Goal: Task Accomplishment & Management: Manage account settings

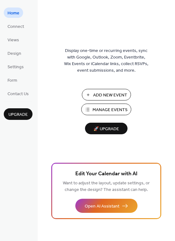
click at [100, 108] on span "Manage Events" at bounding box center [109, 110] width 35 height 7
click at [20, 67] on span "Settings" at bounding box center [15, 67] width 16 height 7
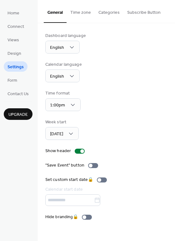
click at [116, 11] on button "Categories" at bounding box center [109, 11] width 29 height 22
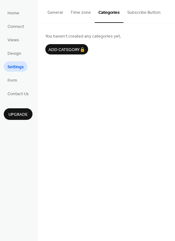
click at [145, 15] on button "Subscribe Button" at bounding box center [143, 11] width 41 height 22
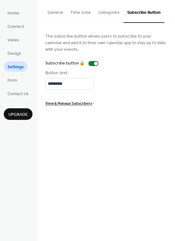
click at [81, 13] on button "Time zone" at bounding box center [81, 11] width 28 height 22
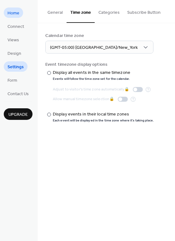
click at [17, 15] on span "Home" at bounding box center [13, 13] width 12 height 7
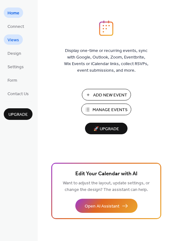
click at [16, 39] on span "Views" at bounding box center [13, 40] width 12 height 7
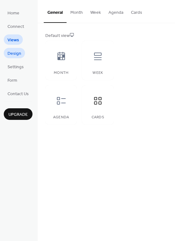
click at [16, 50] on span "Design" at bounding box center [14, 53] width 14 height 7
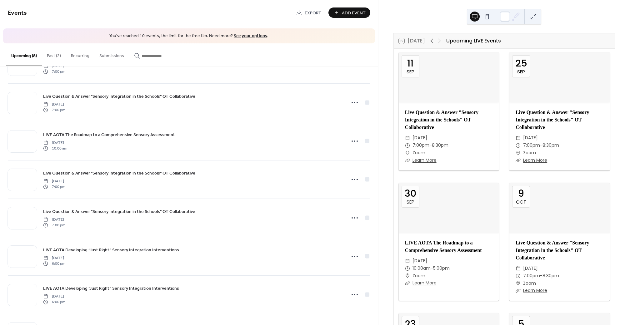
scroll to position [27, 0]
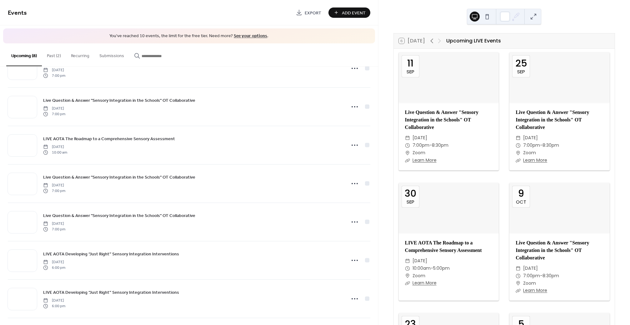
click at [53, 55] on button "Past (2)" at bounding box center [54, 54] width 24 height 22
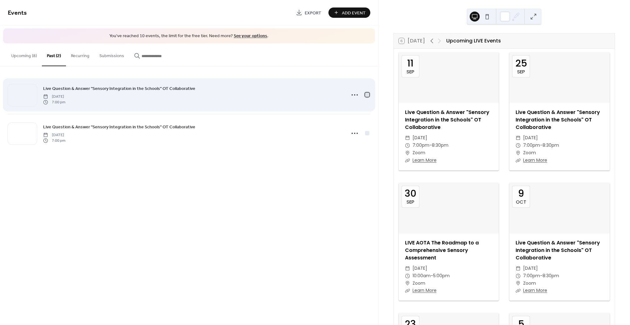
click at [367, 95] on div at bounding box center [367, 94] width 4 height 4
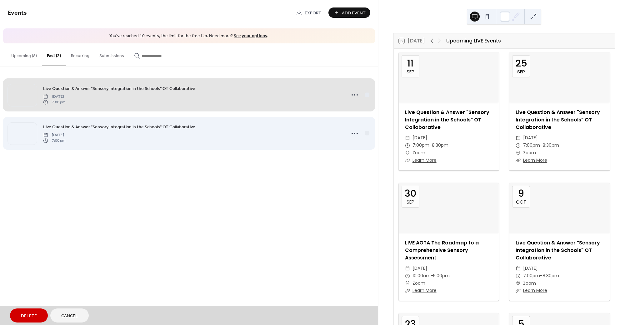
click at [368, 133] on span "Live Question & Answer "Sensory Integration in the Schools" OT Collaborative Th…" at bounding box center [189, 133] width 362 height 38
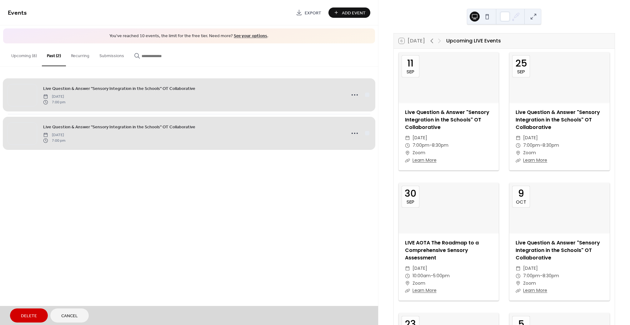
click at [23, 319] on span "Delete" at bounding box center [29, 316] width 16 height 7
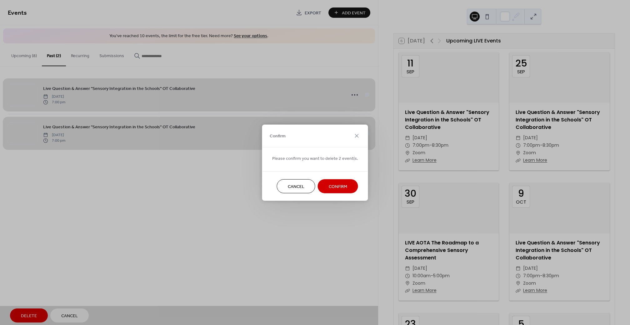
click at [344, 188] on span "Confirm" at bounding box center [338, 186] width 18 height 7
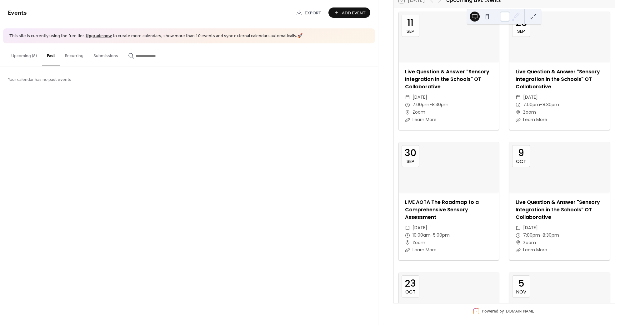
click at [27, 57] on button "Upcoming (8)" at bounding box center [24, 54] width 36 height 22
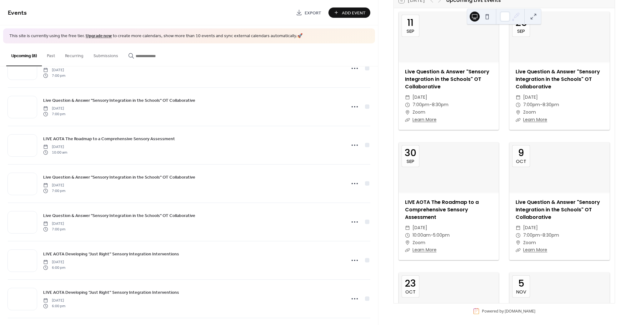
click at [103, 54] on button "Submissions" at bounding box center [105, 54] width 35 height 22
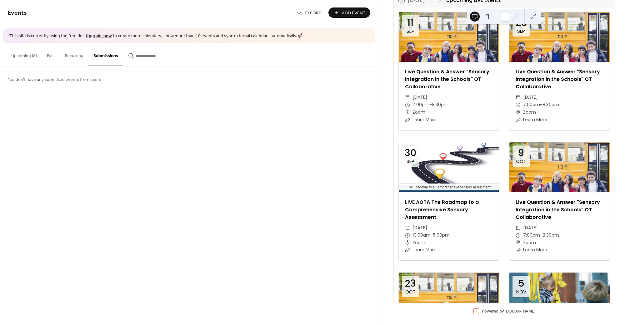
click at [31, 55] on button "Upcoming (8)" at bounding box center [24, 54] width 36 height 22
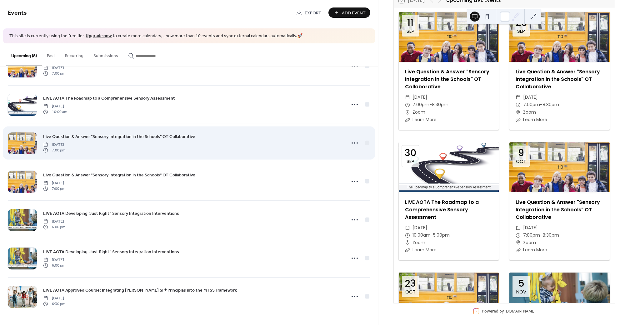
scroll to position [67, 0]
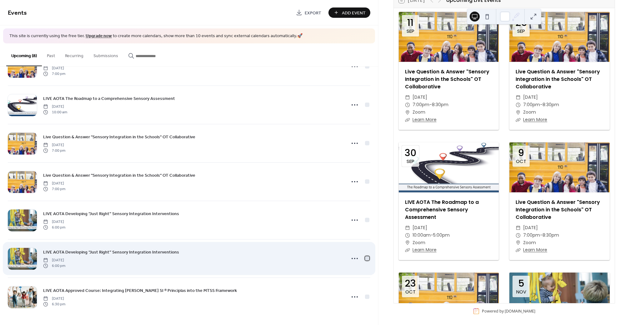
click at [366, 257] on div at bounding box center [367, 258] width 4 height 4
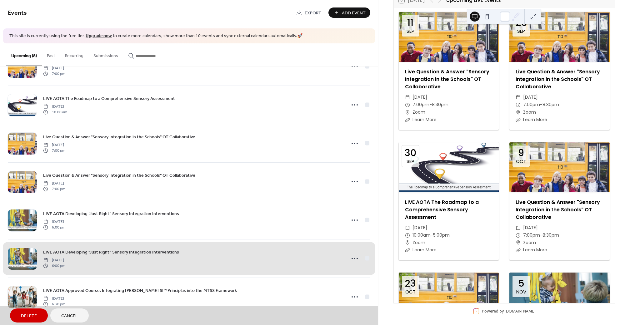
click at [24, 310] on button "Delete" at bounding box center [29, 316] width 38 height 14
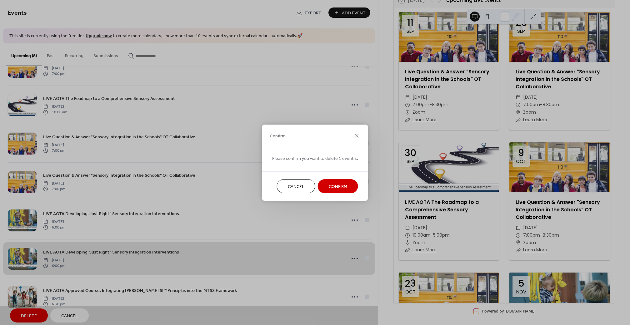
click at [339, 187] on span "Confirm" at bounding box center [338, 186] width 18 height 7
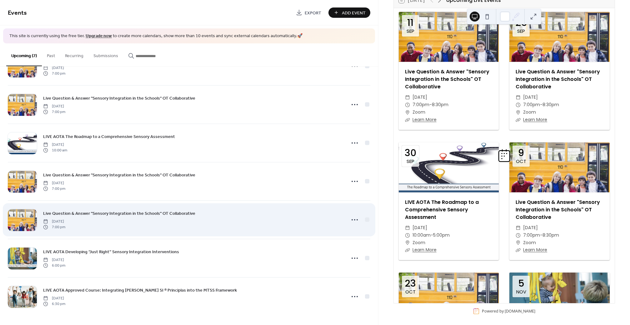
scroll to position [28, 0]
click at [365, 220] on div at bounding box center [367, 220] width 4 height 4
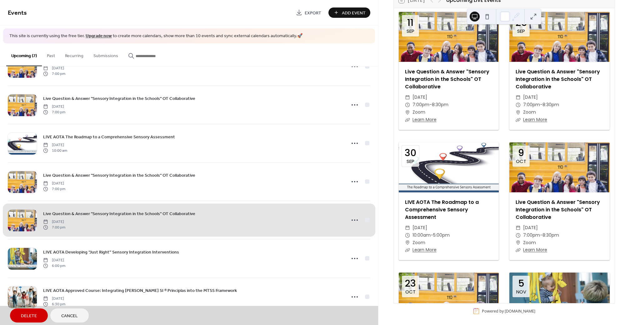
click at [365, 220] on span "Live Question & Answer "Sensory Integration in the Schools" OT Collaborative Th…" at bounding box center [189, 220] width 362 height 38
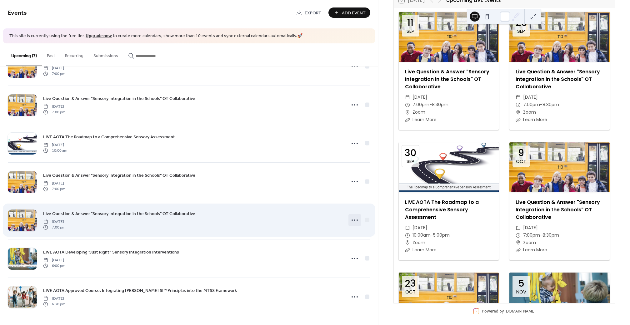
click at [355, 221] on icon at bounding box center [355, 220] width 10 height 10
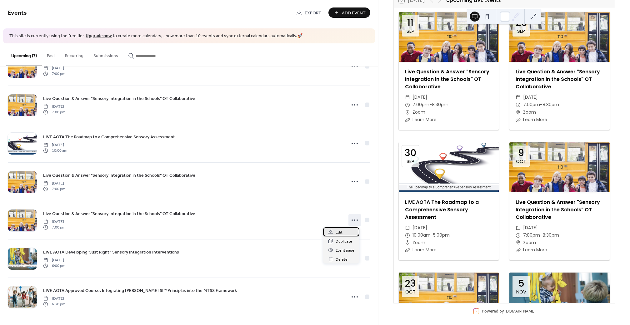
click at [346, 231] on div "Edit" at bounding box center [341, 231] width 36 height 9
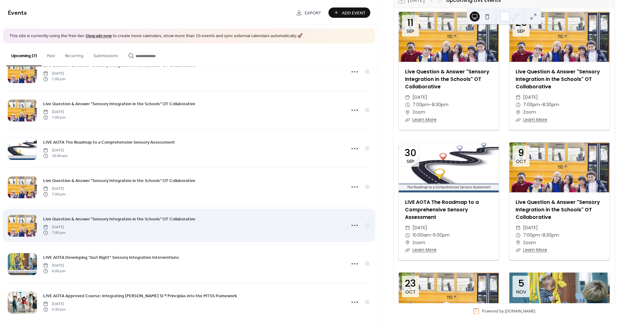
scroll to position [28, 0]
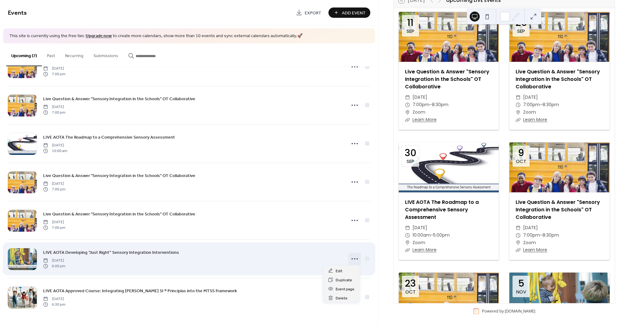
click at [351, 258] on icon at bounding box center [355, 259] width 10 height 10
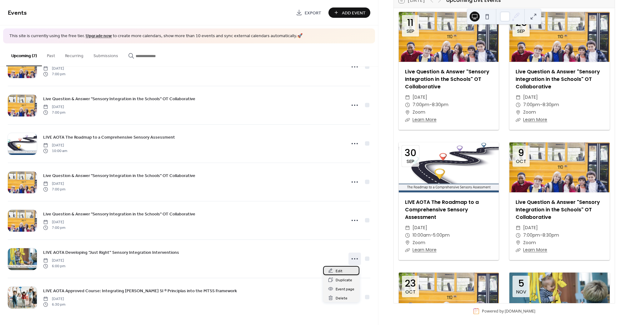
click at [340, 271] on span "Edit" at bounding box center [339, 271] width 7 height 7
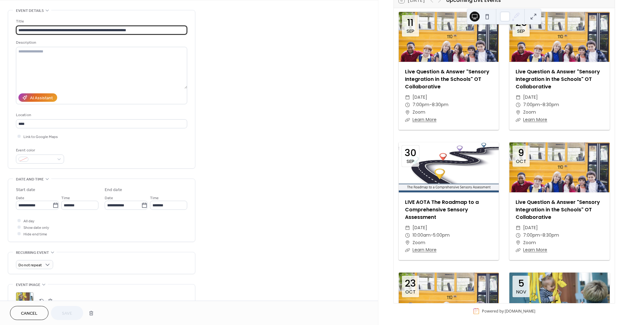
scroll to position [28, 0]
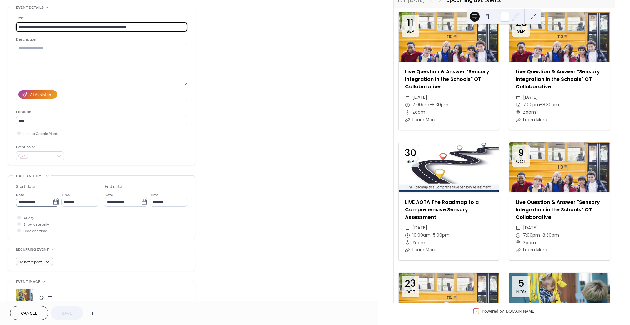
click at [55, 205] on icon at bounding box center [55, 202] width 6 height 6
click at [52, 205] on input "**********" at bounding box center [34, 202] width 37 height 9
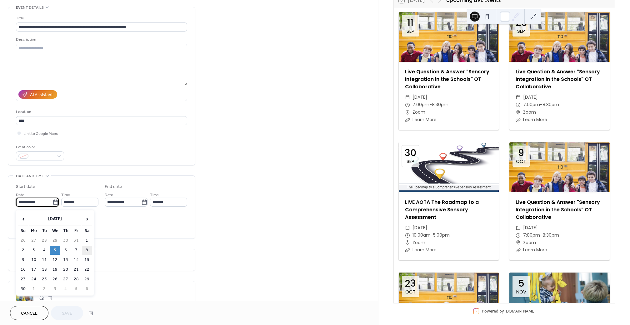
click at [87, 251] on td "8" at bounding box center [87, 250] width 10 height 9
type input "**********"
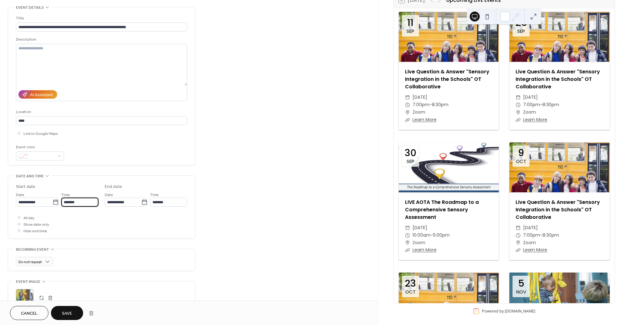
click at [81, 202] on input "*******" at bounding box center [79, 202] width 37 height 9
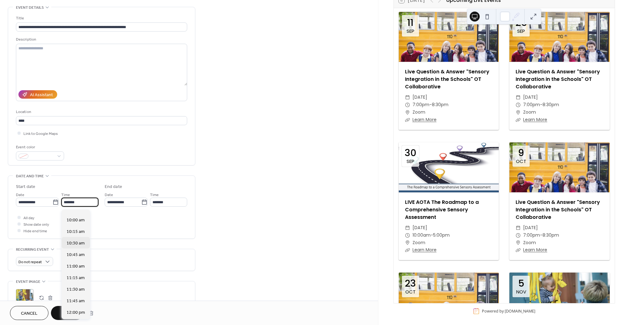
scroll to position [454, 0]
click at [75, 226] on span "10:00 am" at bounding box center [76, 224] width 18 height 7
type input "********"
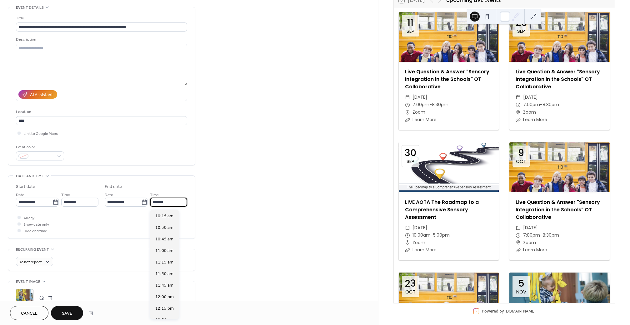
click at [172, 201] on input "*******" at bounding box center [168, 202] width 37 height 9
click at [158, 279] on span "4:00 pm" at bounding box center [163, 281] width 16 height 7
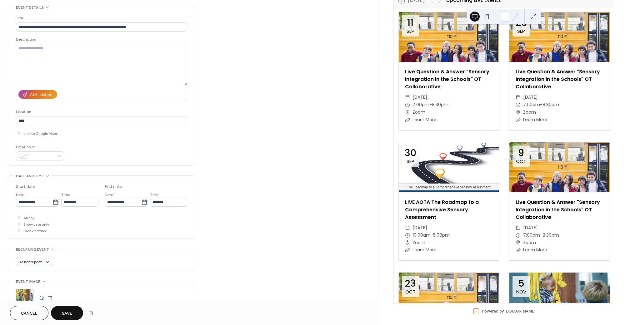
type input "*******"
click at [61, 316] on button "Save" at bounding box center [67, 313] width 32 height 14
